Goal: Browse casually: Explore the website without a specific task or goal

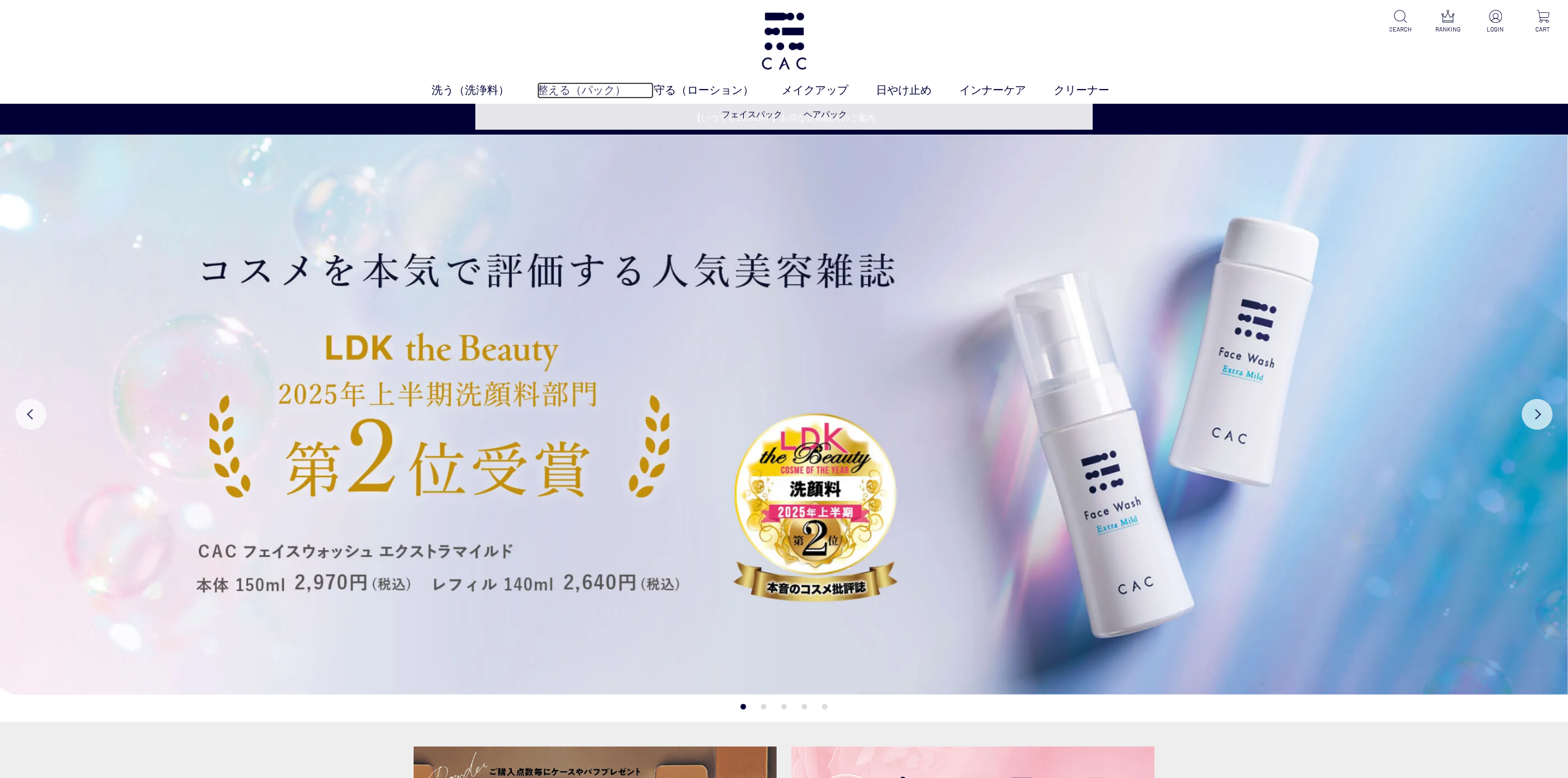
click at [563, 89] on link "整える（パック）" at bounding box center [596, 91] width 117 height 17
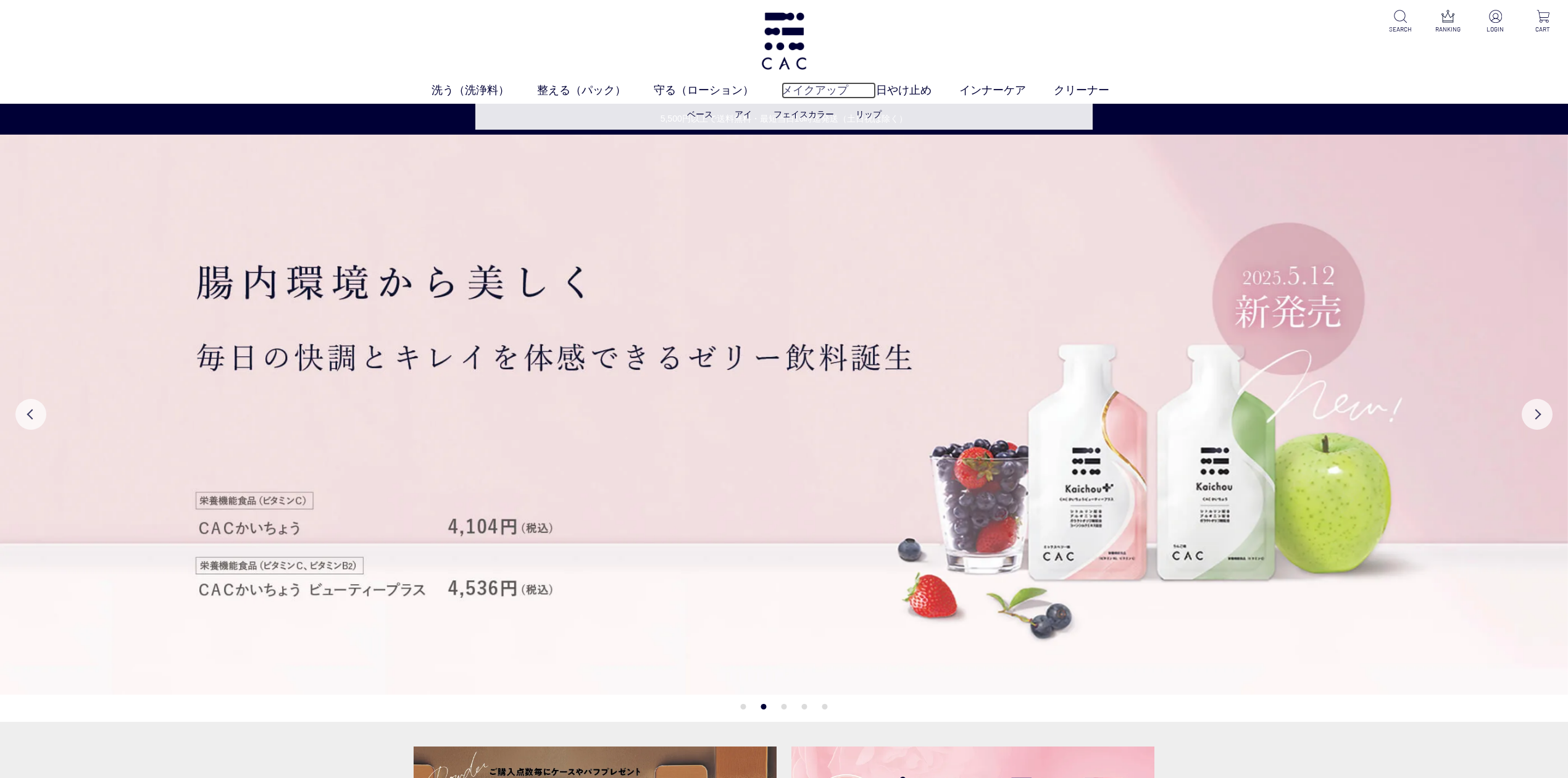
click at [868, 89] on link "メイクアップ" at bounding box center [829, 91] width 95 height 17
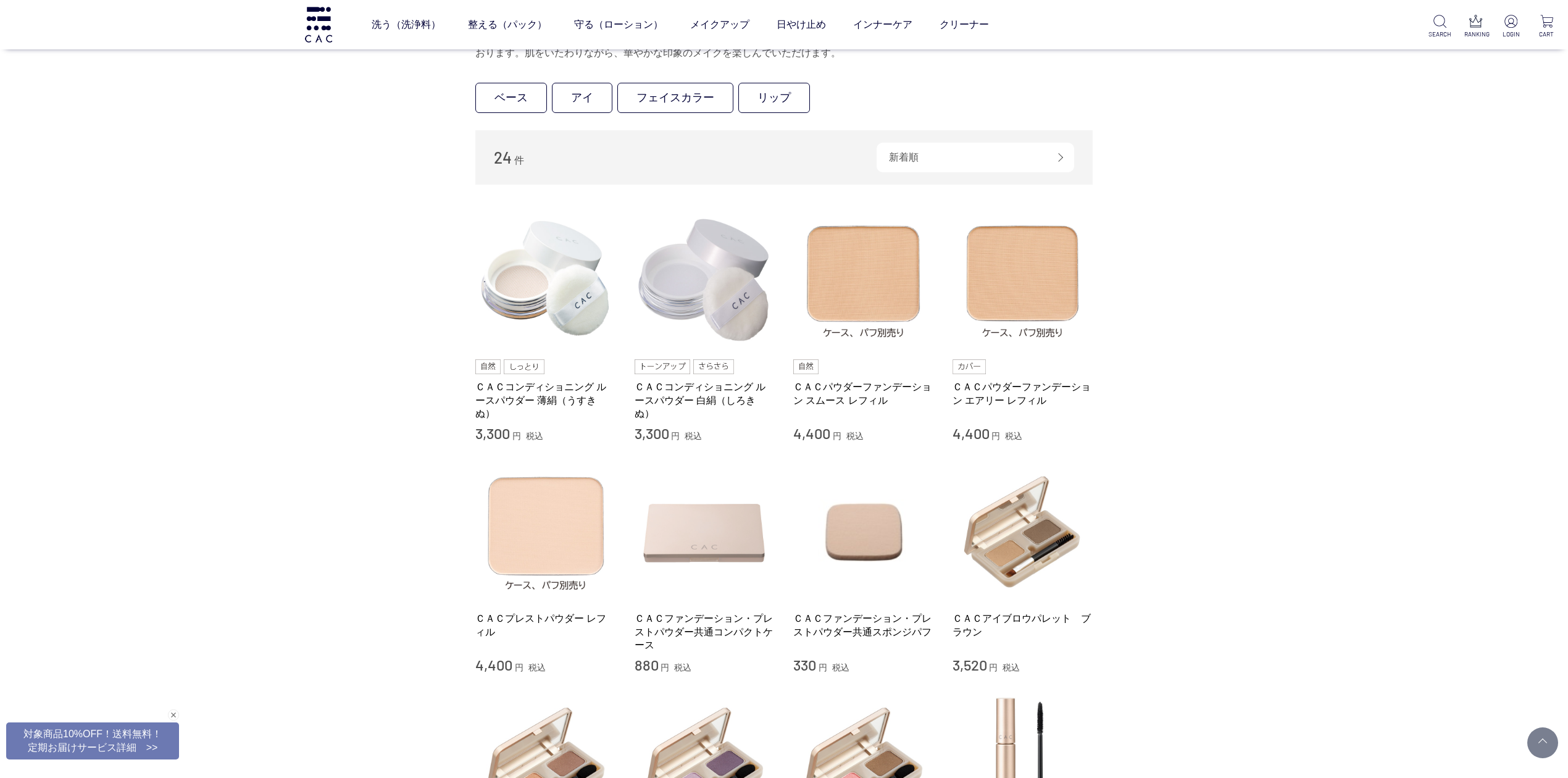
scroll to position [247, 0]
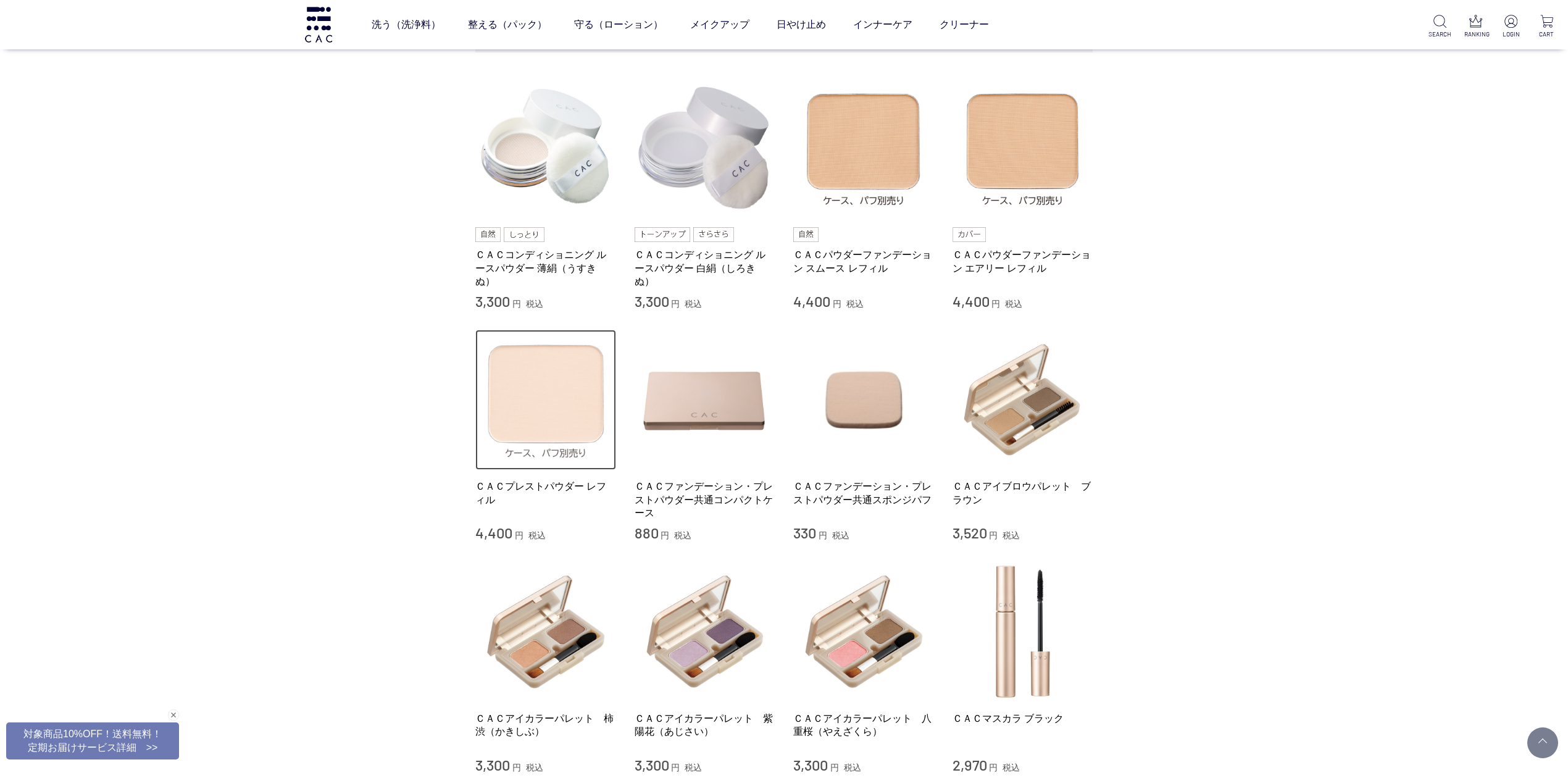
click at [579, 378] on img at bounding box center [545, 399] width 140 height 140
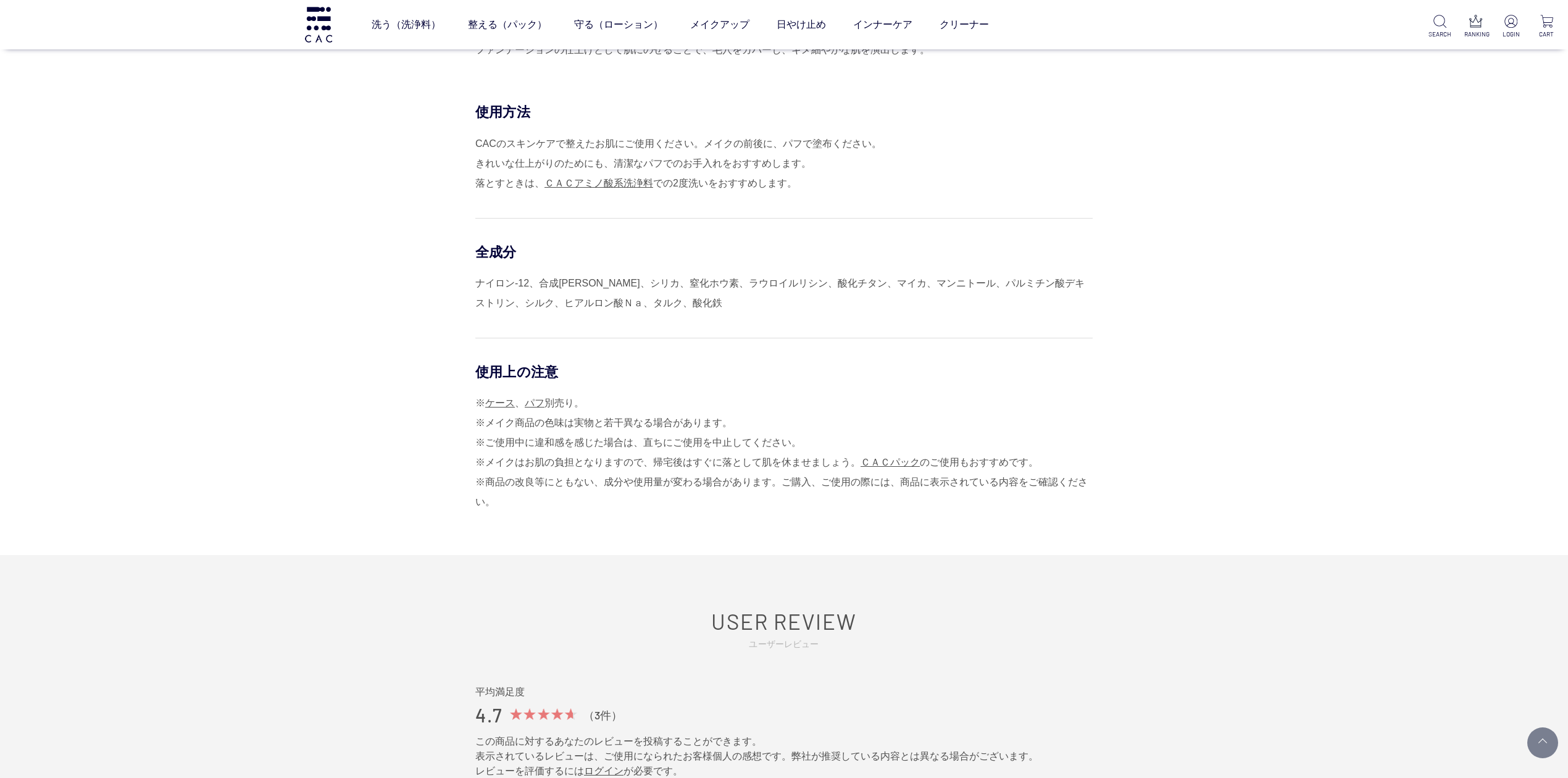
scroll to position [658, 0]
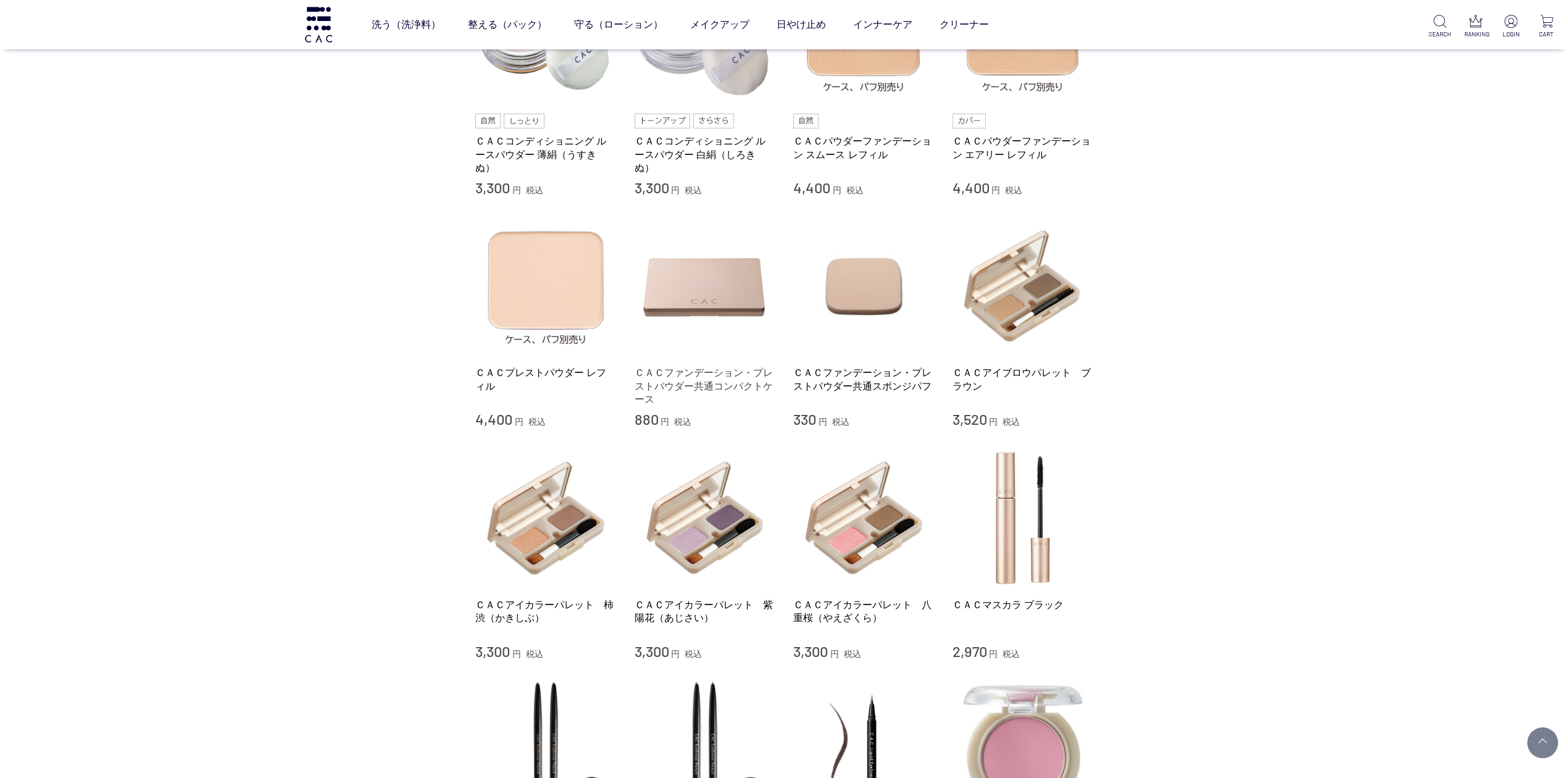
scroll to position [411, 0]
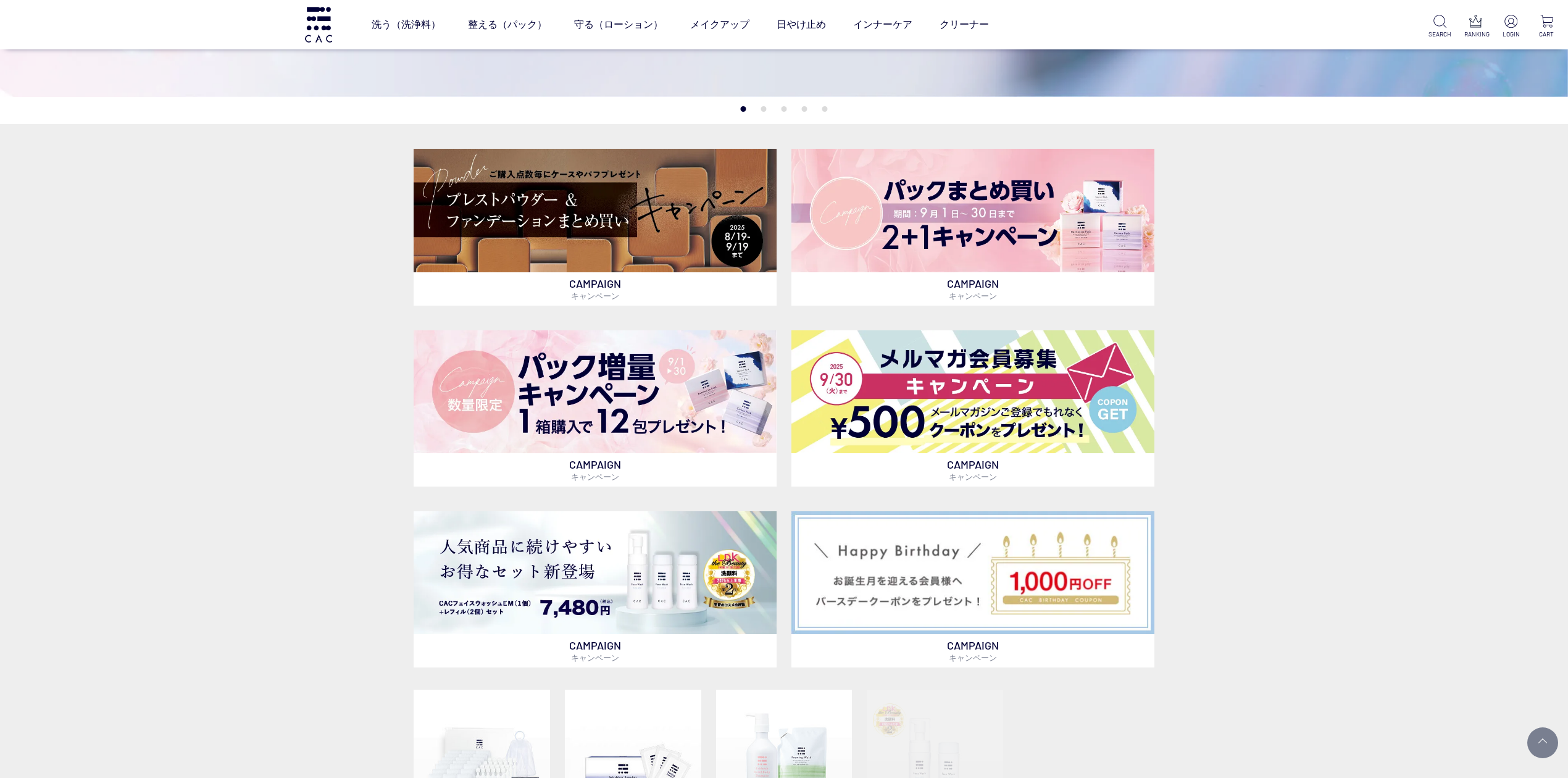
scroll to position [247, 0]
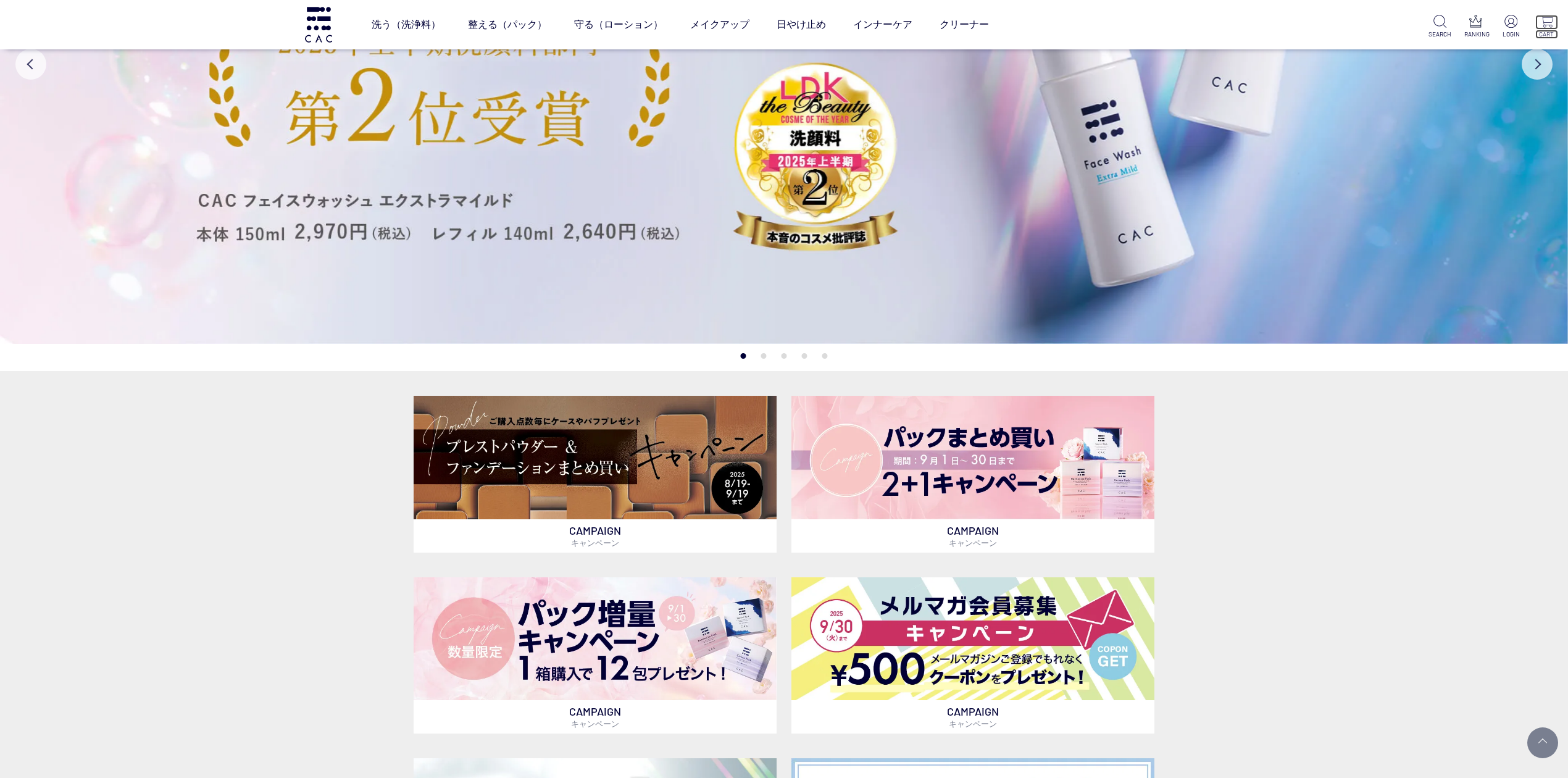
click at [1541, 25] on img at bounding box center [1547, 21] width 13 height 13
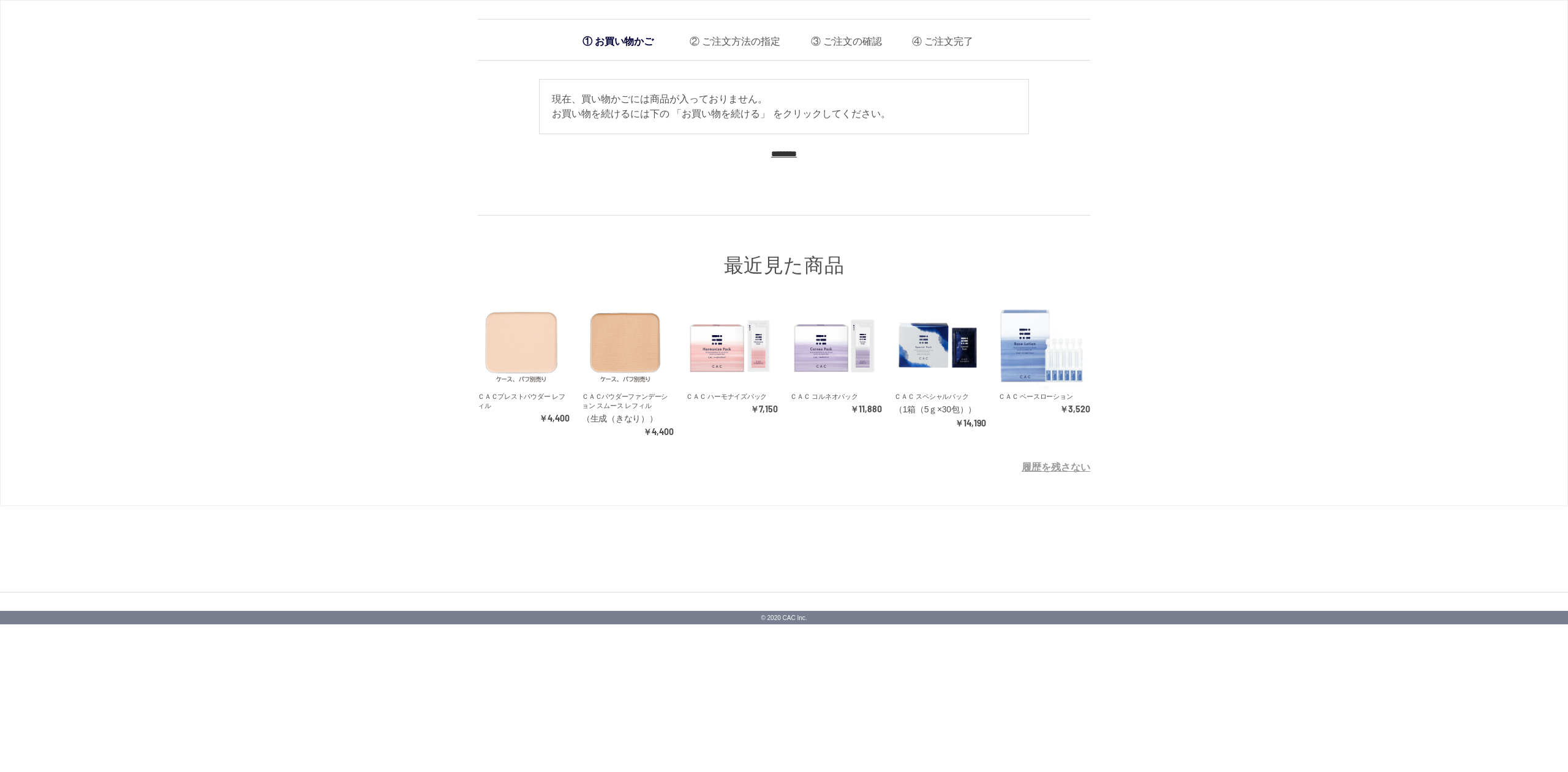
drag, startPoint x: 1493, startPoint y: 163, endPoint x: 1490, endPoint y: 152, distance: 11.4
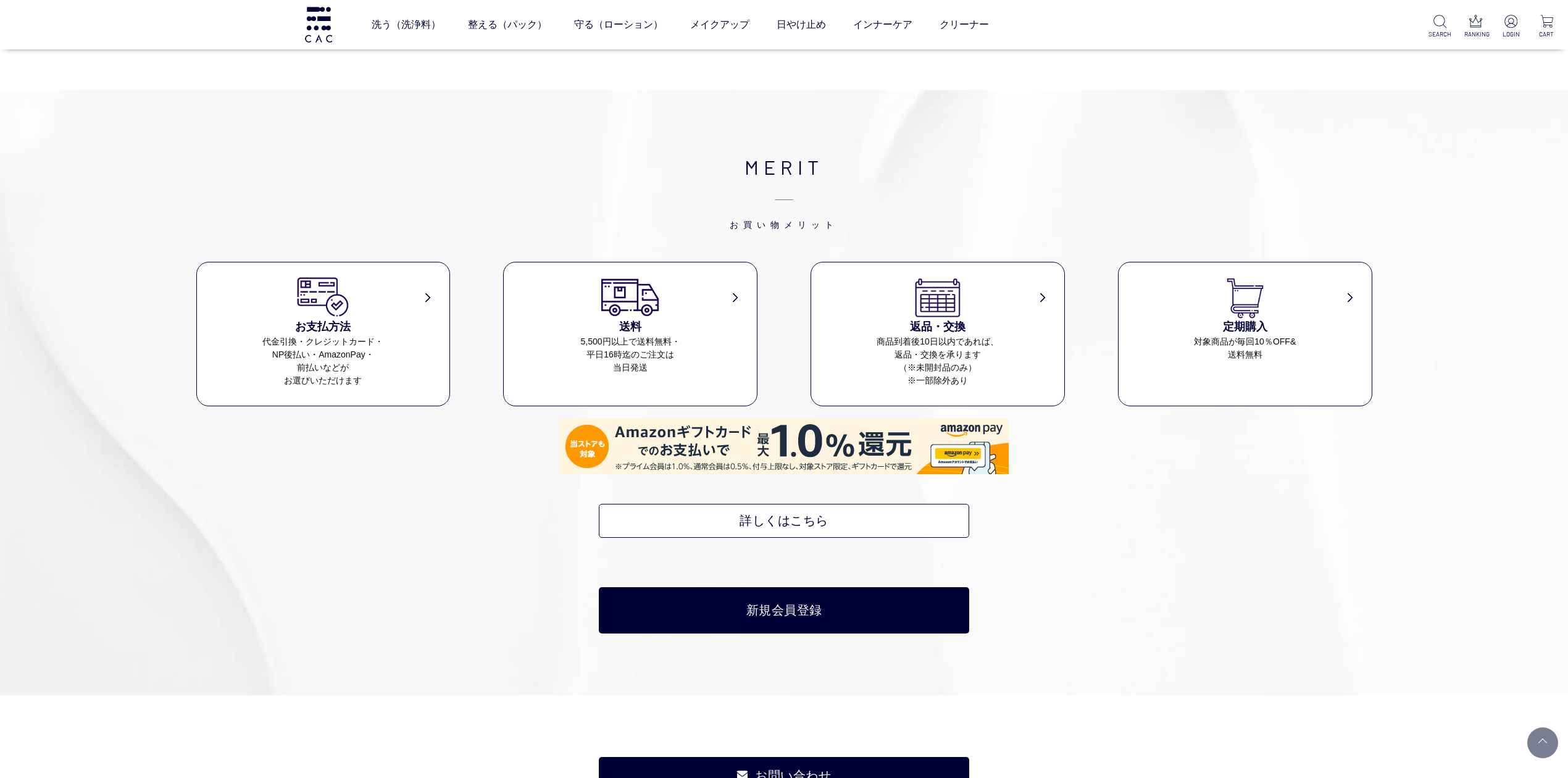
scroll to position [5679, 0]
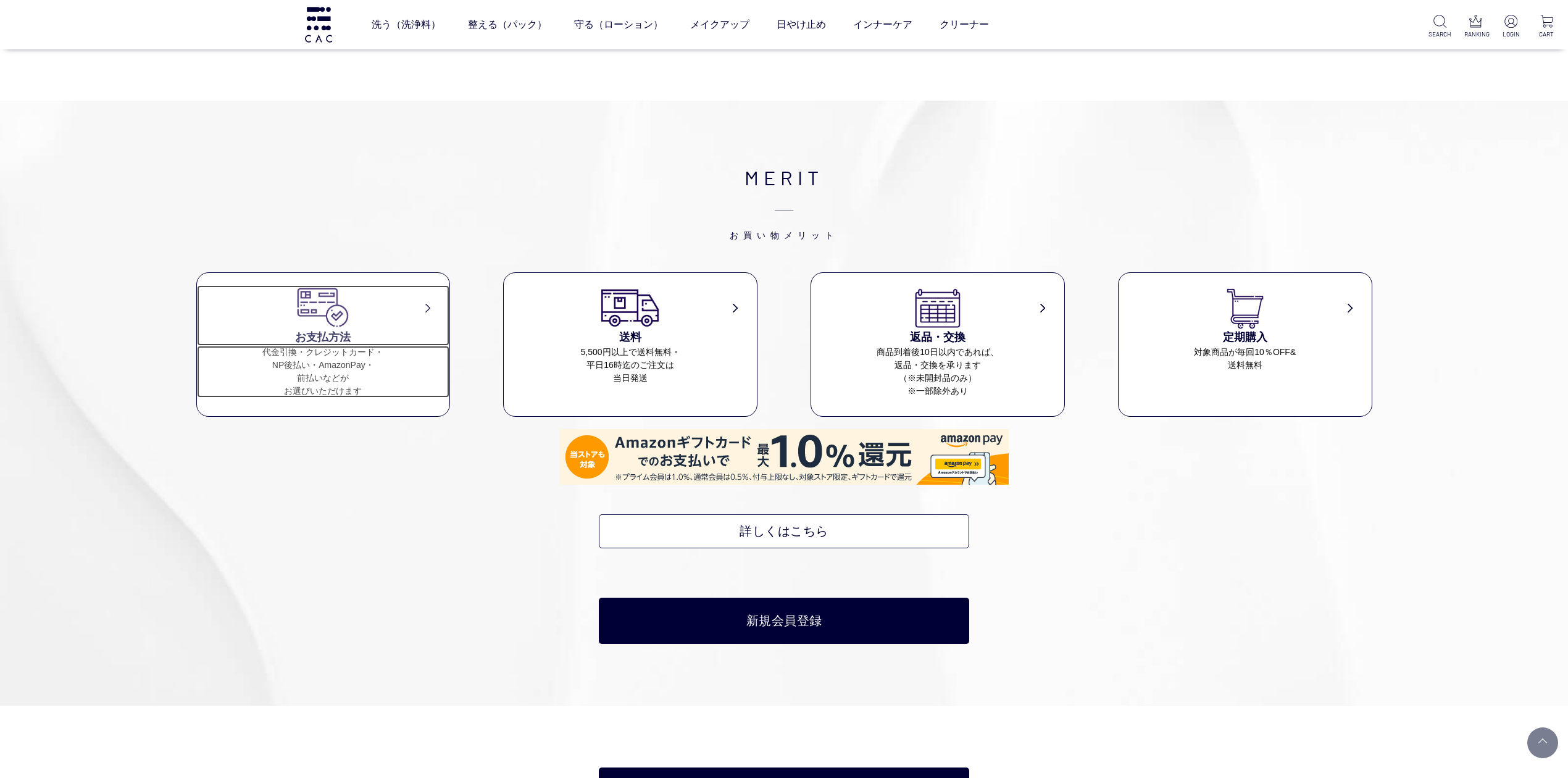
click at [299, 359] on dd "代金引換・クレジットカード・ NP後払い・AmazonPay・ 前払いなどが お選びいただけます" at bounding box center [323, 372] width 252 height 52
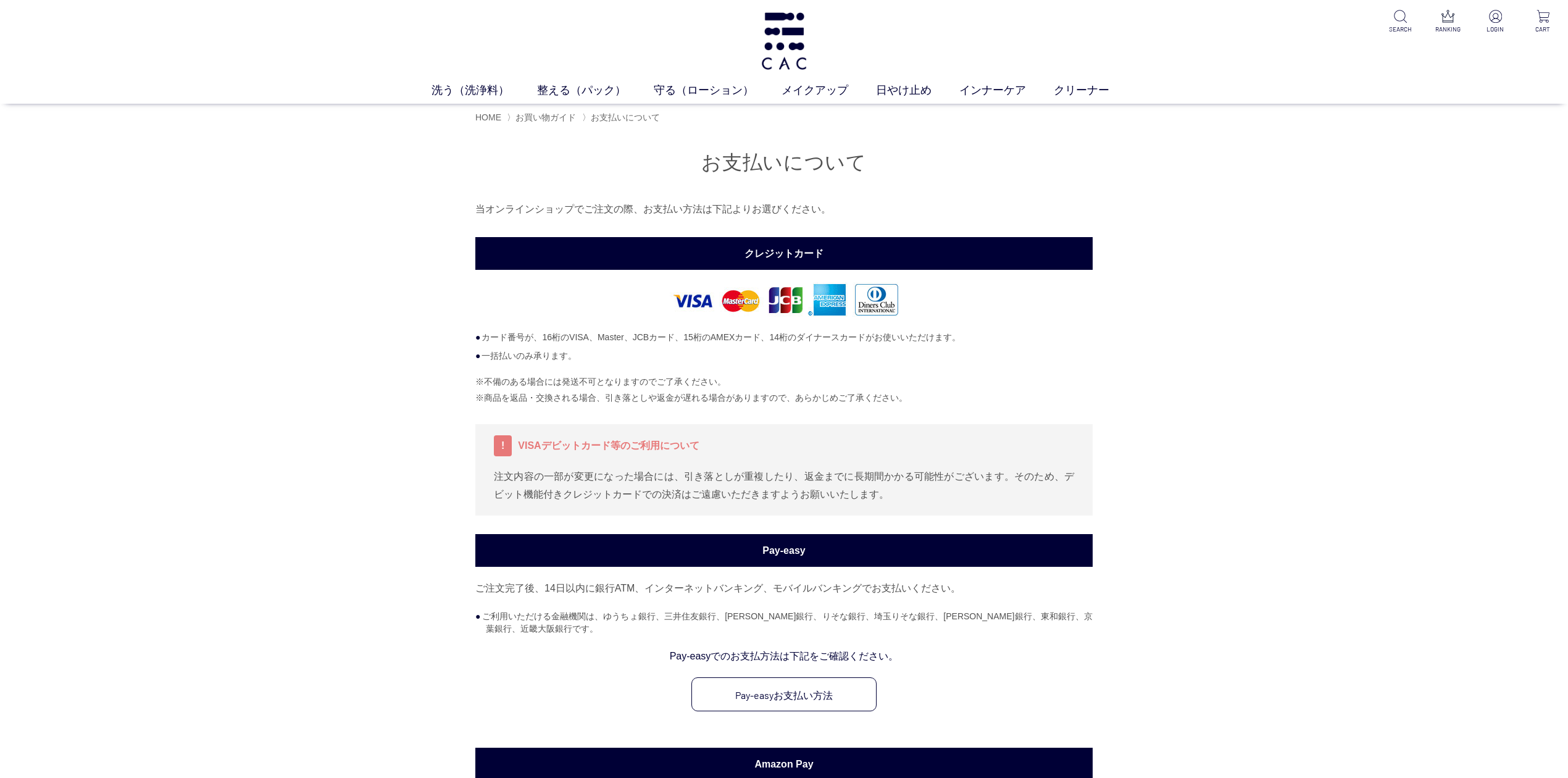
drag, startPoint x: 377, startPoint y: 356, endPoint x: 389, endPoint y: 356, distance: 12.0
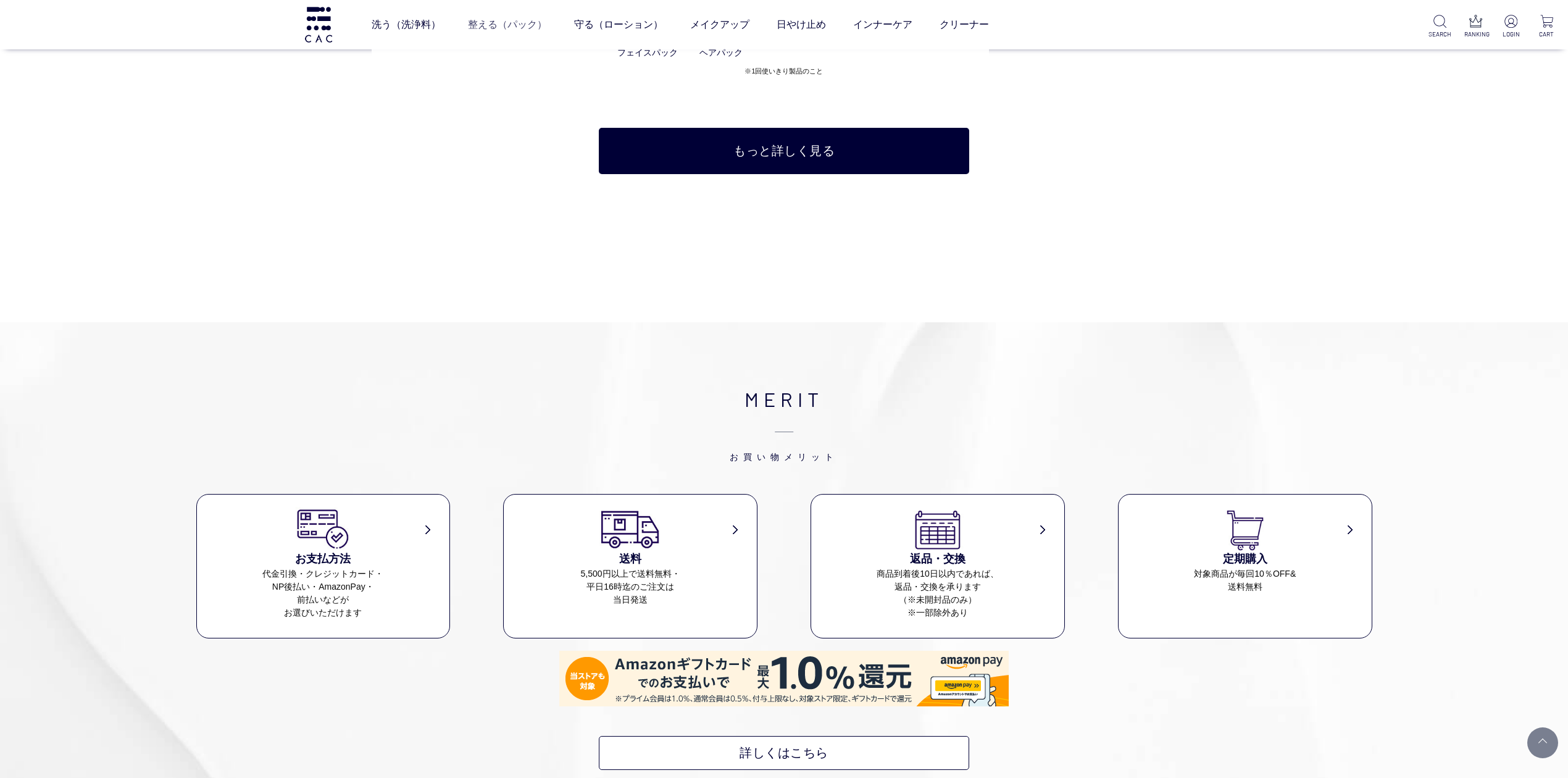
scroll to position [5429, 0]
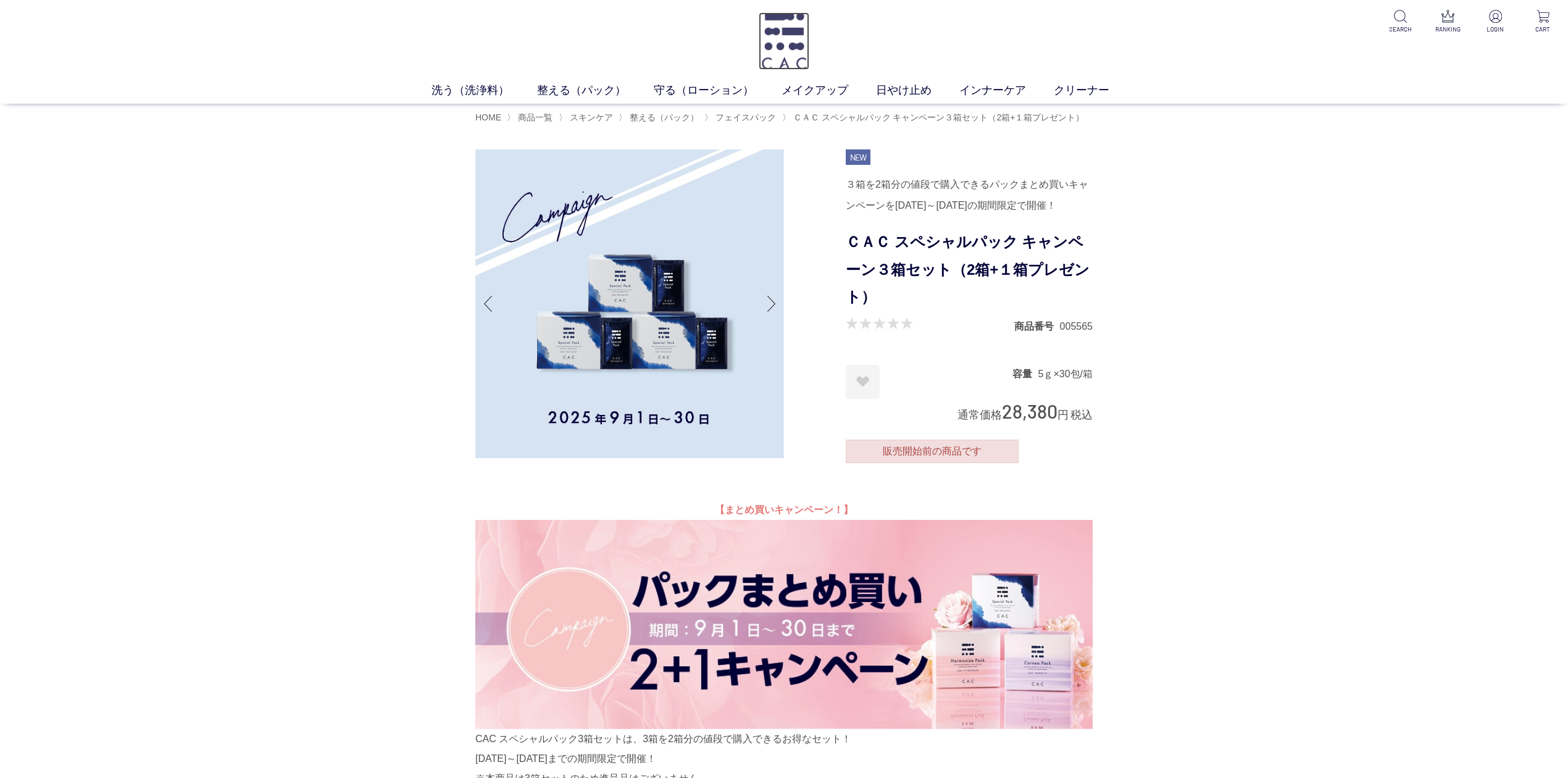
click at [779, 20] on img at bounding box center [783, 41] width 50 height 58
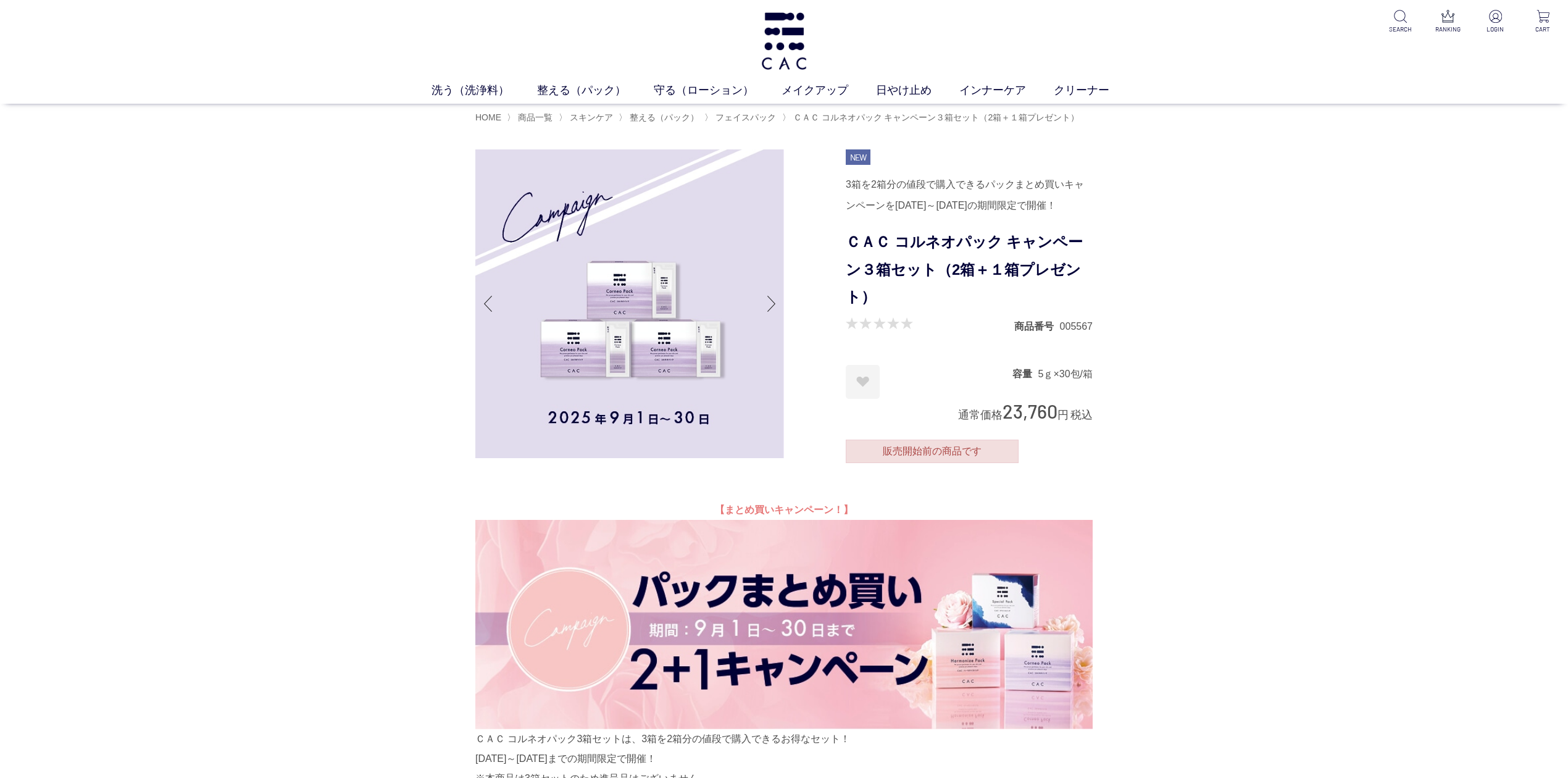
click at [816, 642] on img at bounding box center [784, 624] width 618 height 209
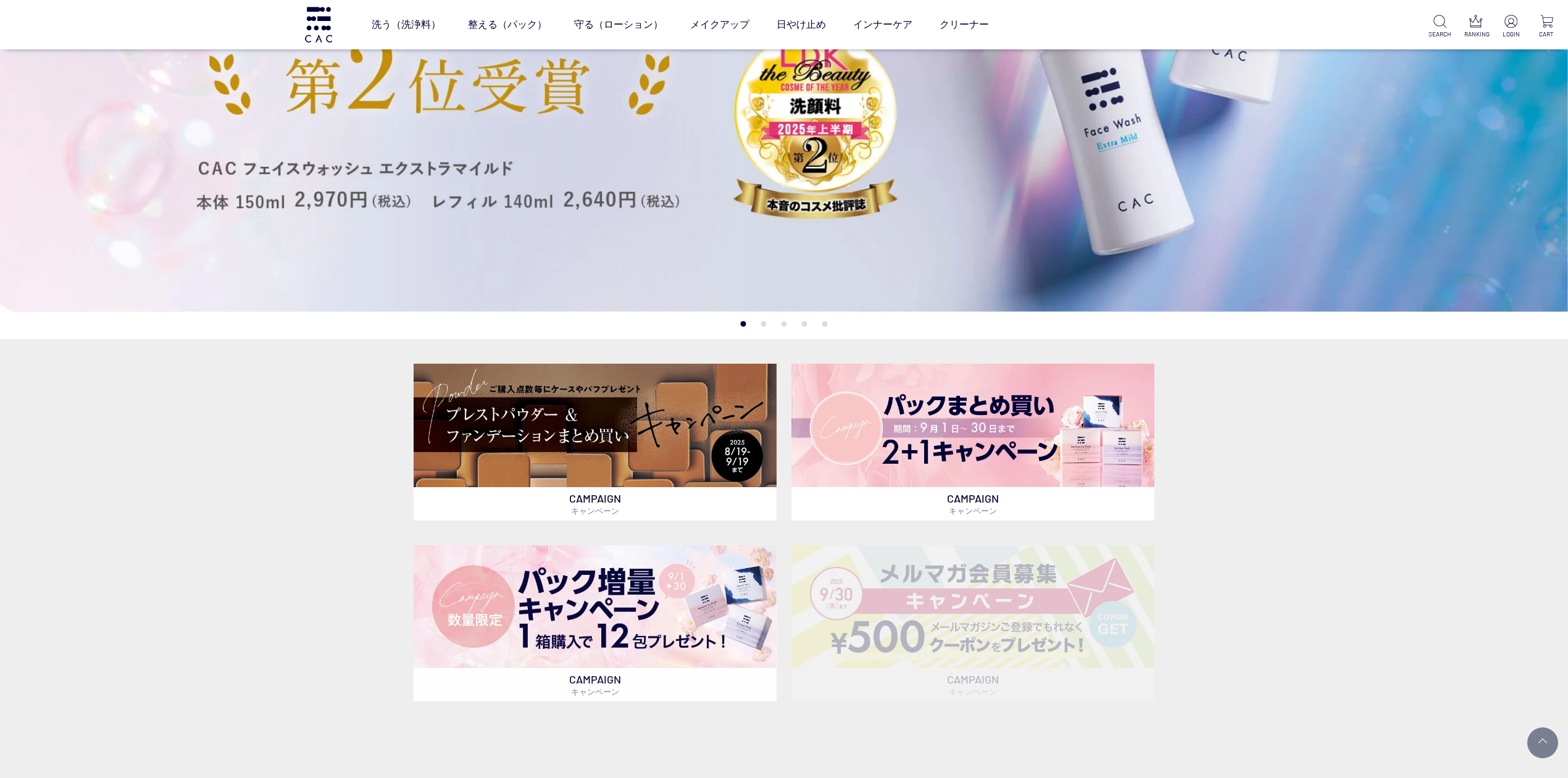
scroll to position [576, 0]
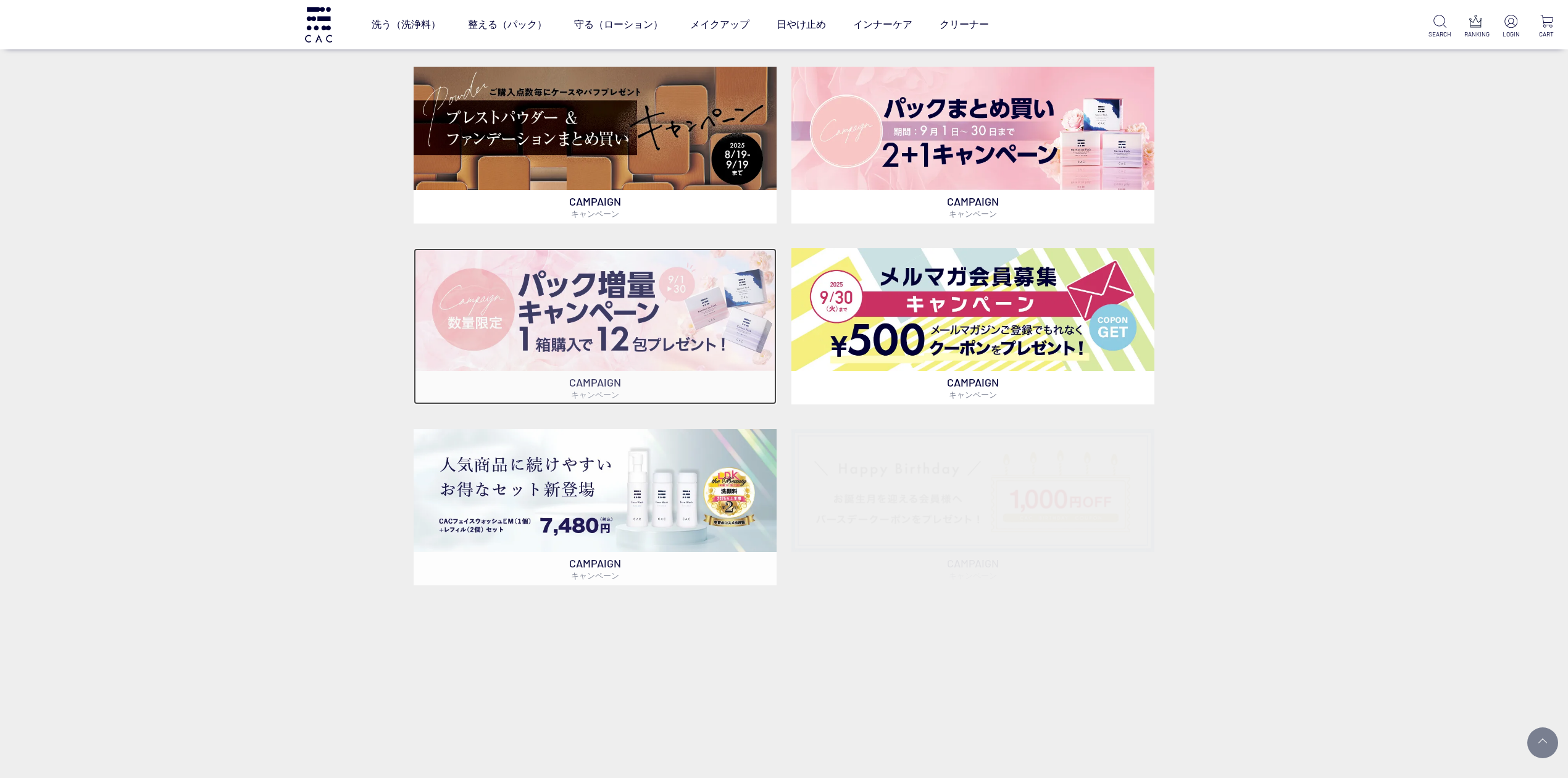
click at [641, 347] on img at bounding box center [595, 309] width 363 height 123
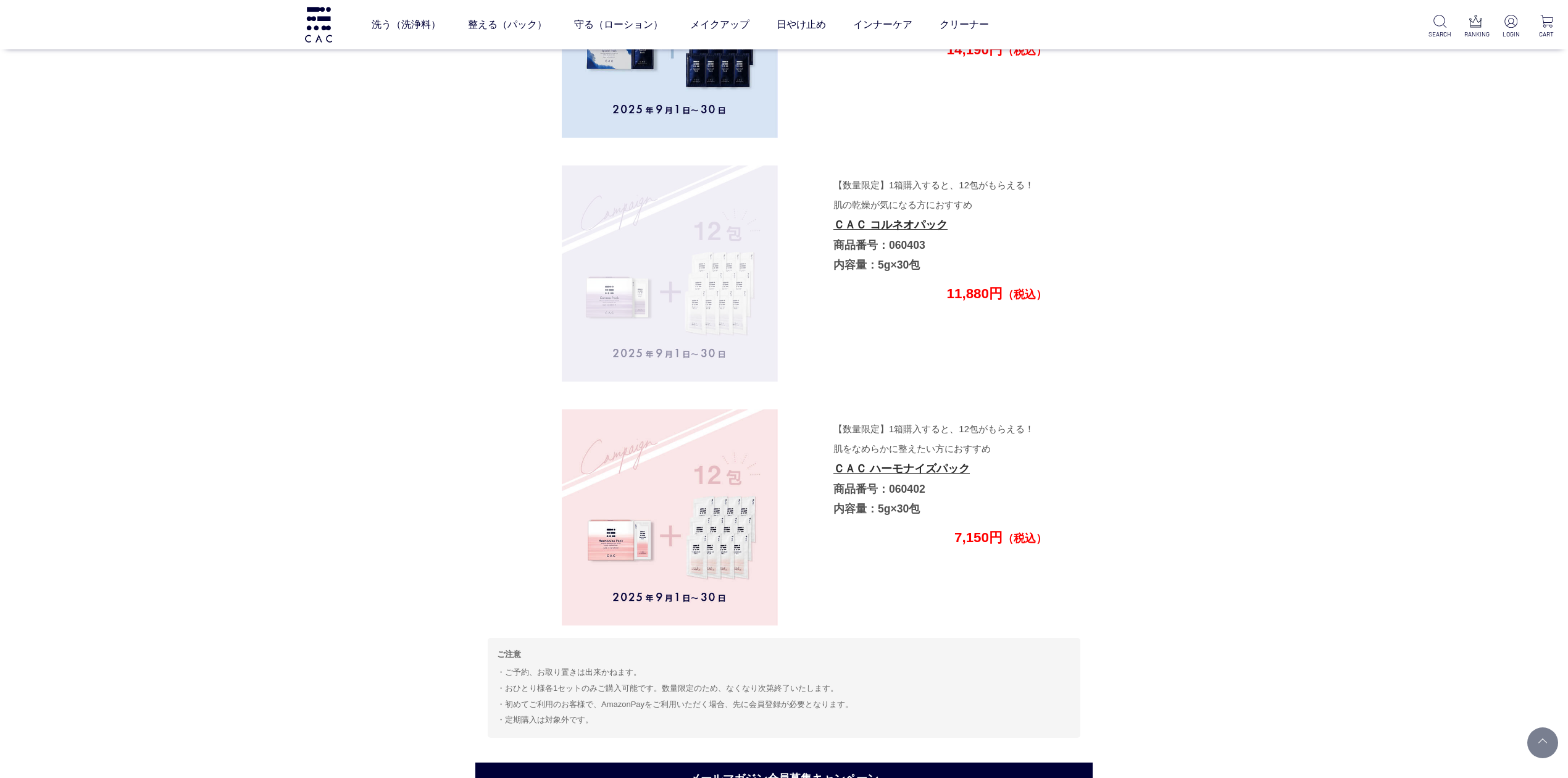
scroll to position [3448, 0]
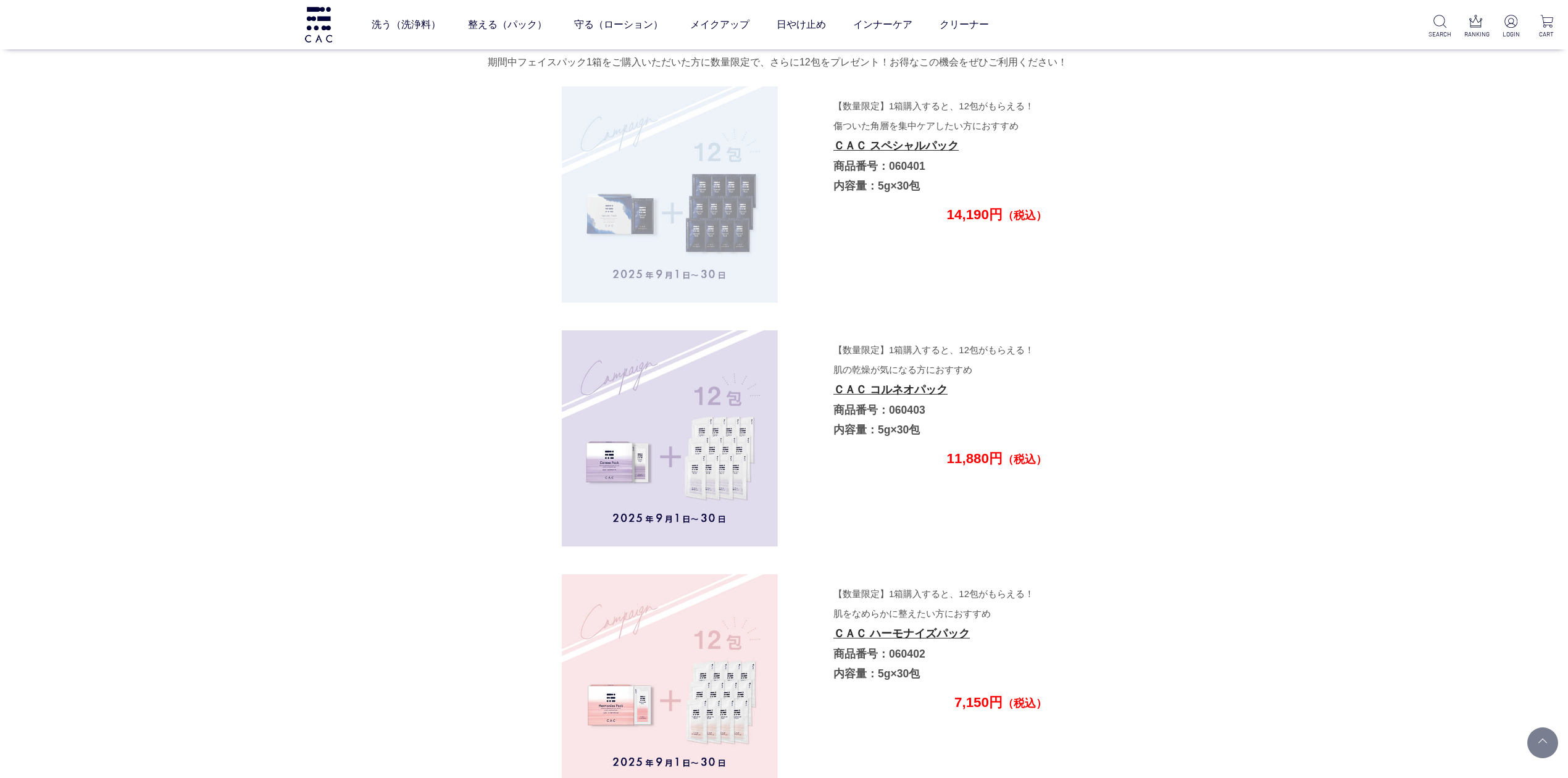
click at [693, 258] on img at bounding box center [670, 195] width 216 height 216
